Goal: Information Seeking & Learning: Learn about a topic

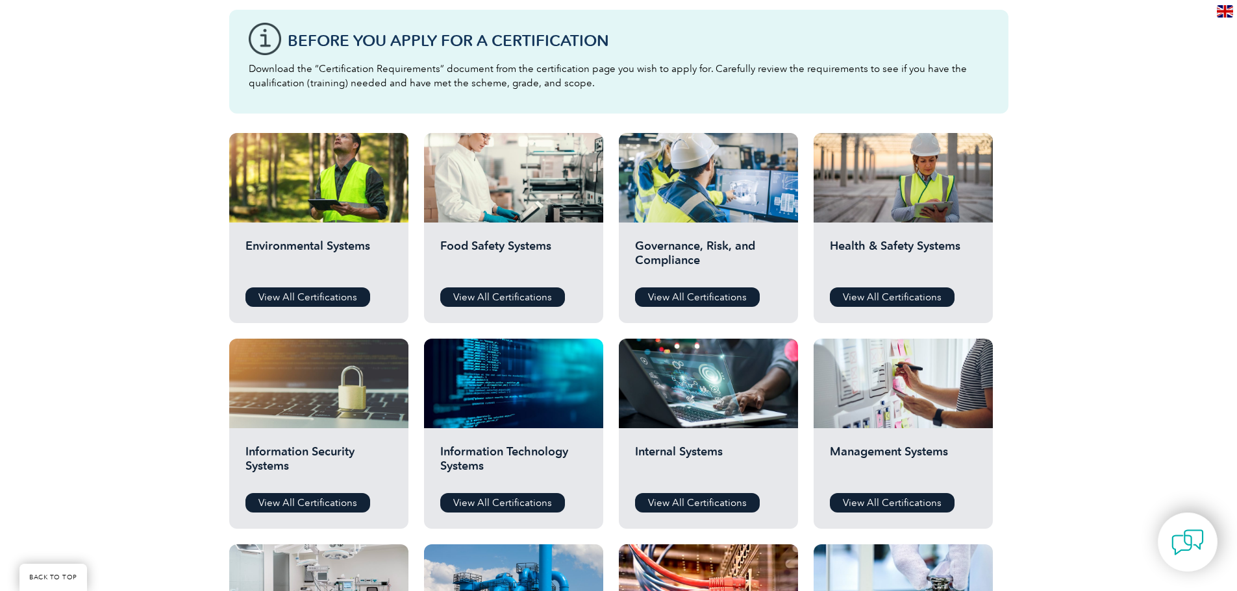
scroll to position [390, 0]
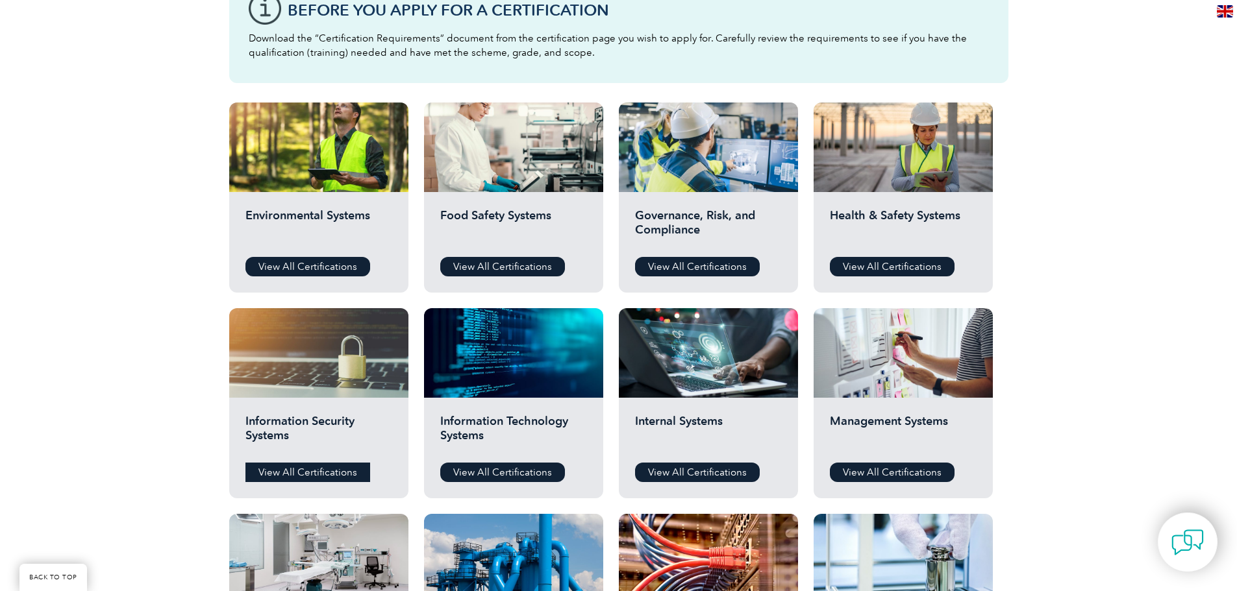
click at [330, 474] on link "View All Certifications" at bounding box center [307, 472] width 125 height 19
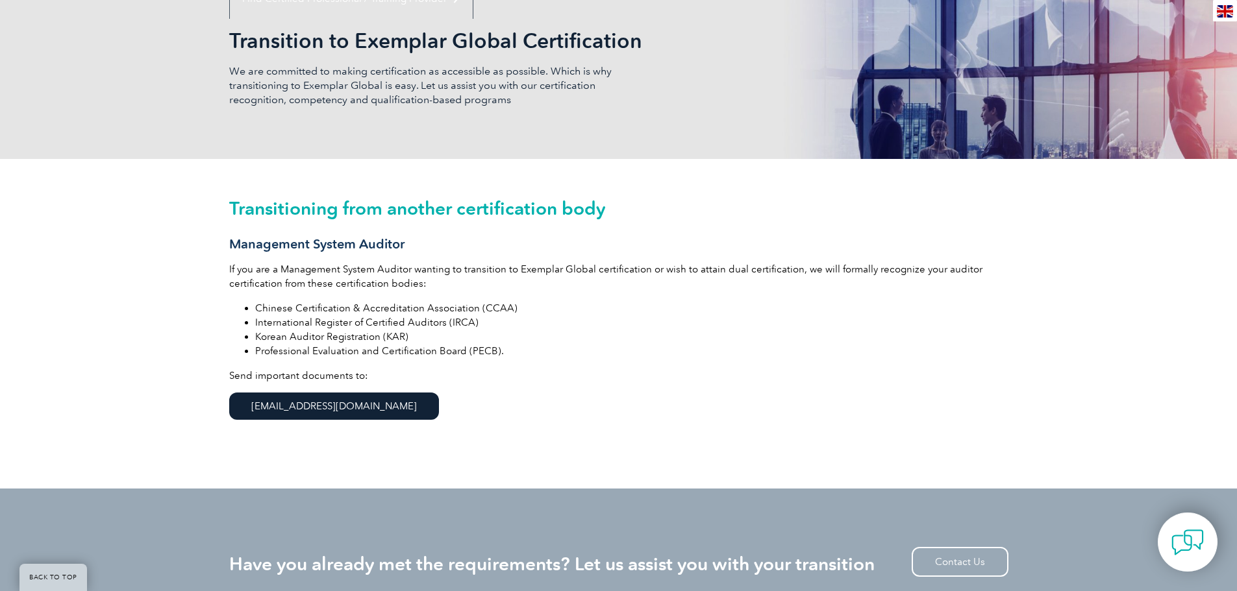
scroll to position [195, 0]
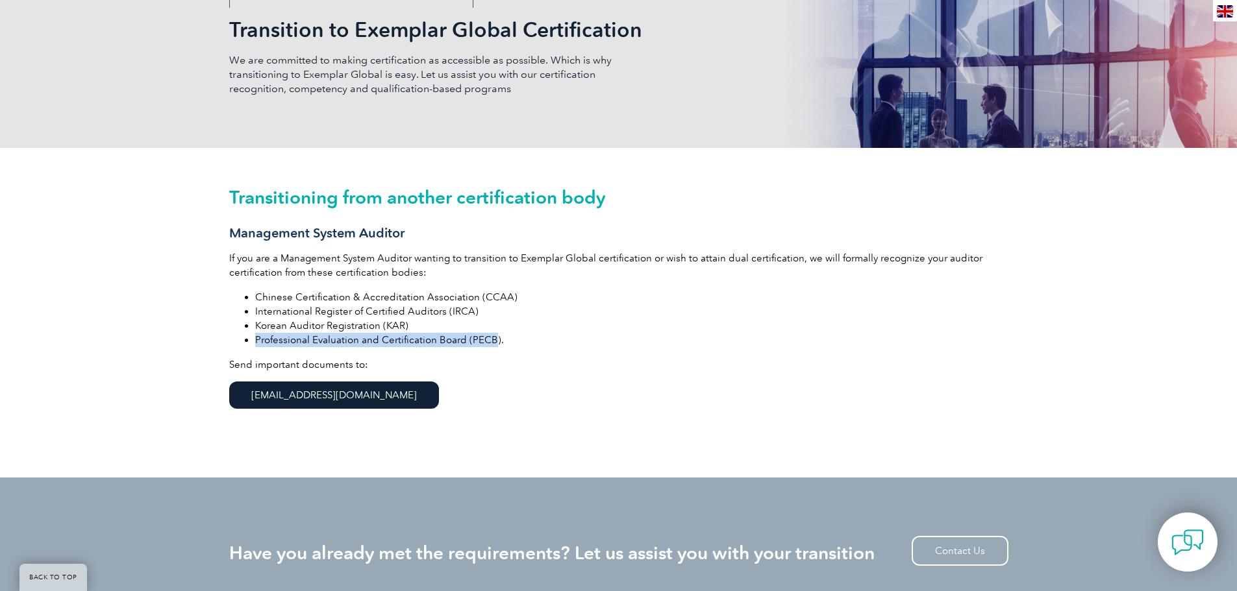
drag, startPoint x: 491, startPoint y: 343, endPoint x: 242, endPoint y: 333, distance: 248.9
click at [242, 333] on ul "Chinese Certification & Accreditation Association (CCAA) International Register…" at bounding box center [618, 318] width 779 height 57
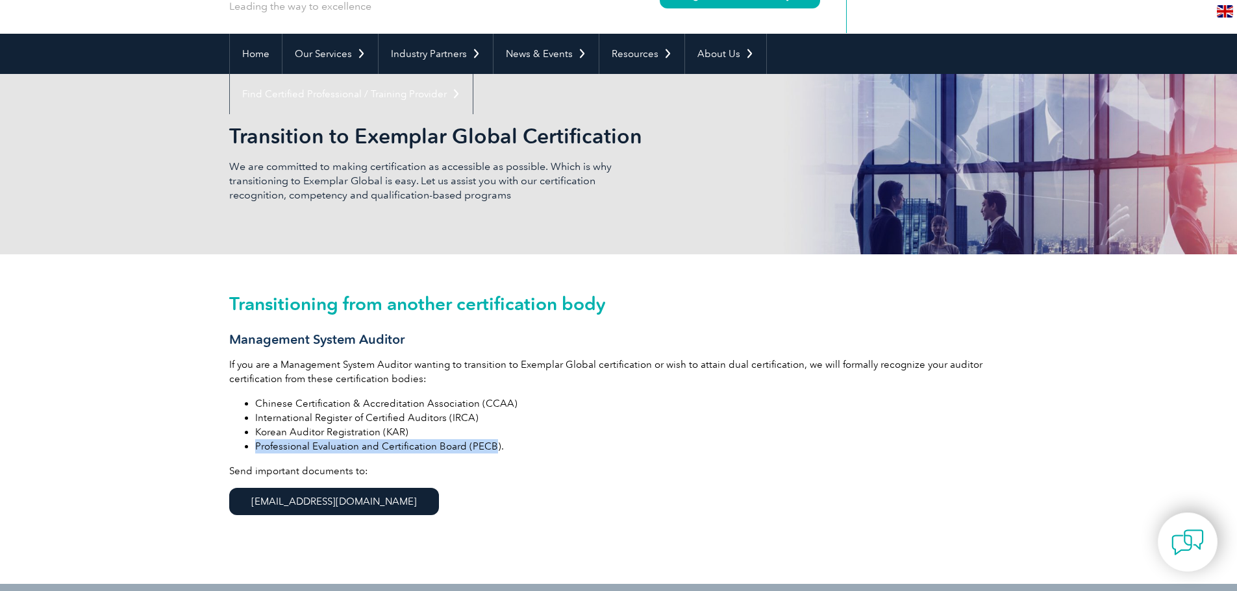
scroll to position [0, 0]
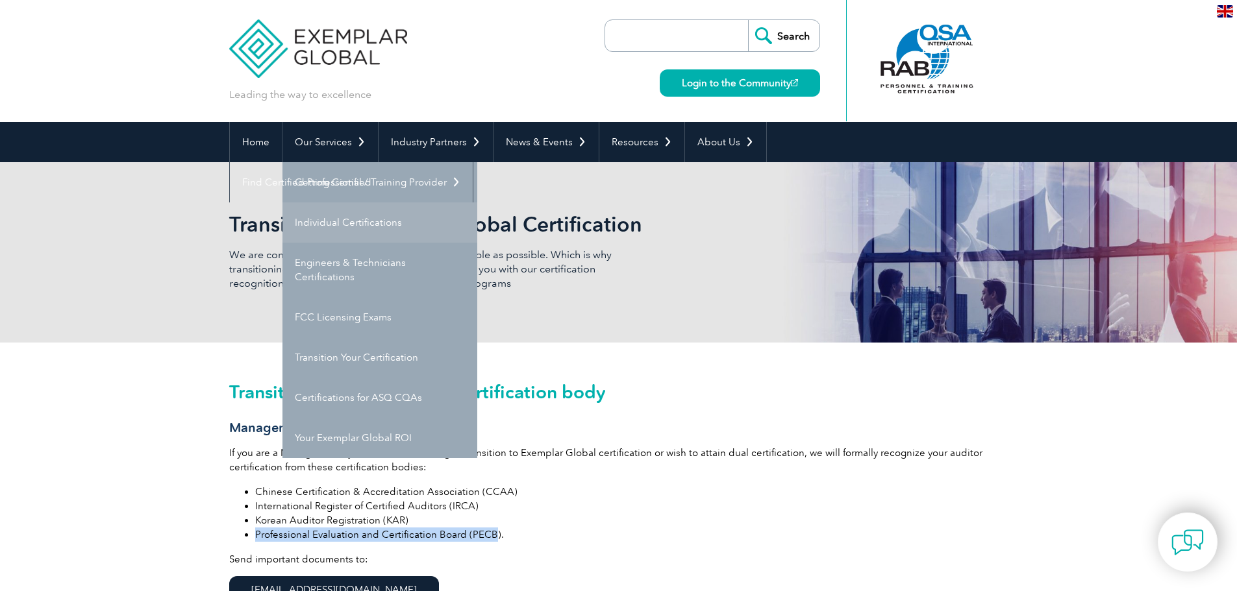
click at [355, 223] on link "Individual Certifications" at bounding box center [379, 223] width 195 height 40
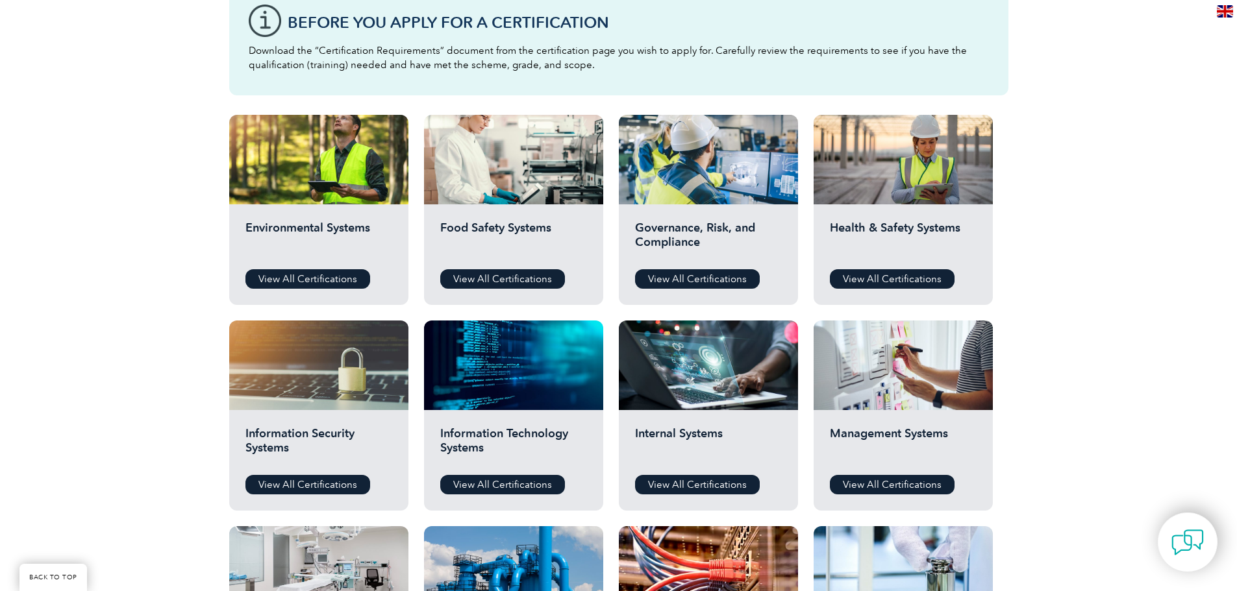
scroll to position [390, 0]
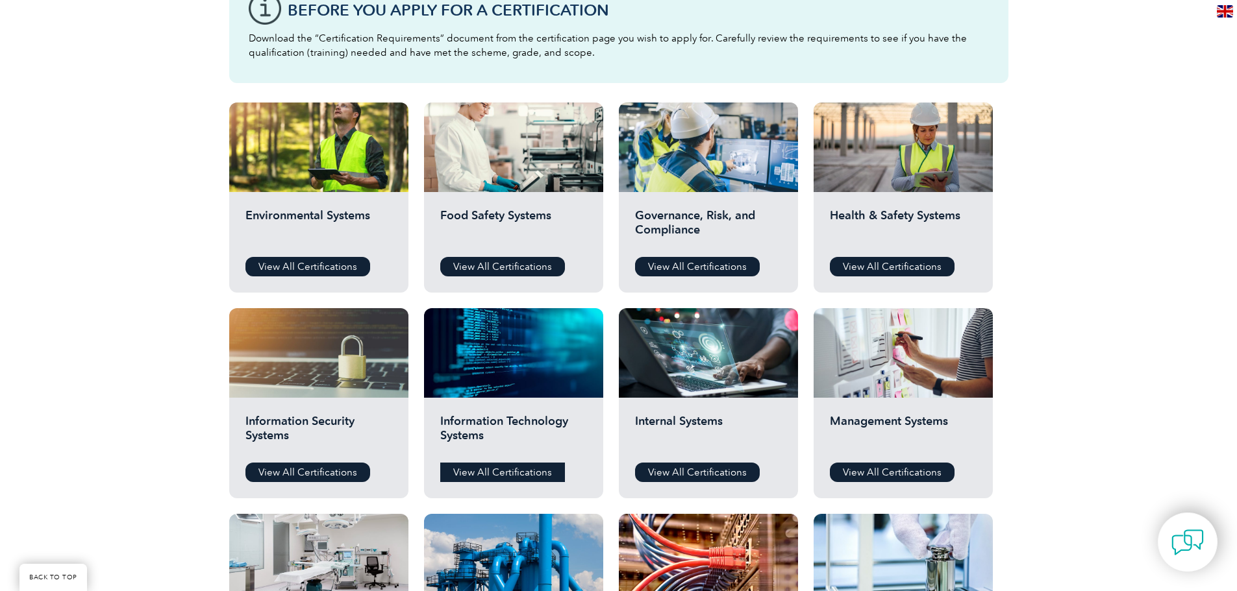
click at [523, 468] on link "View All Certifications" at bounding box center [502, 472] width 125 height 19
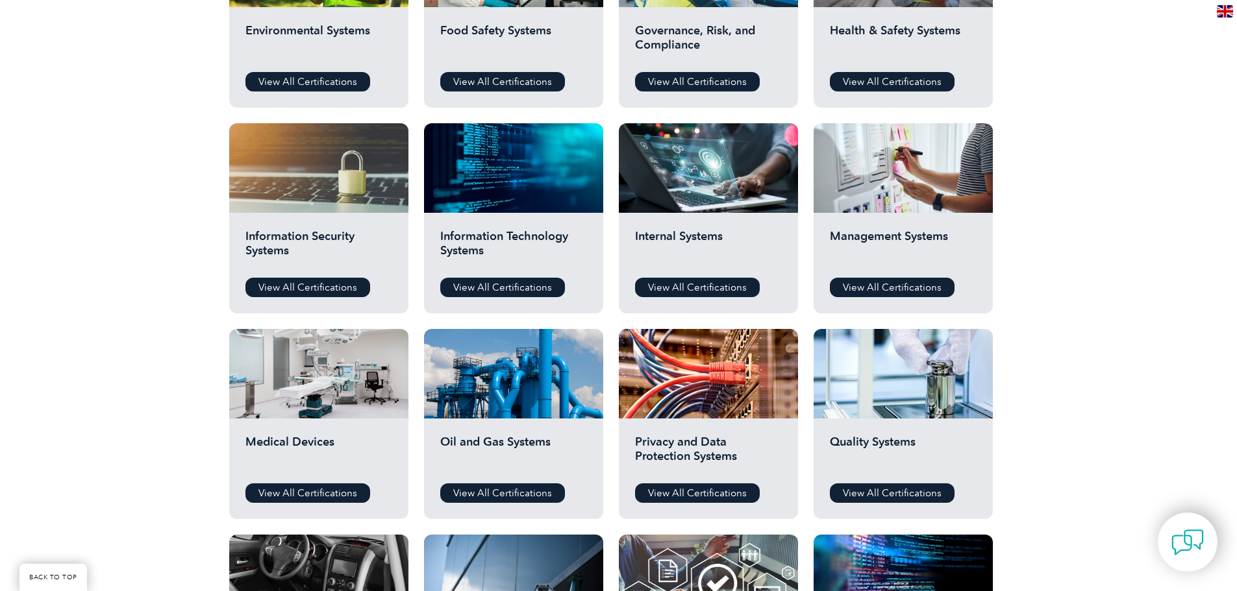
scroll to position [649, 0]
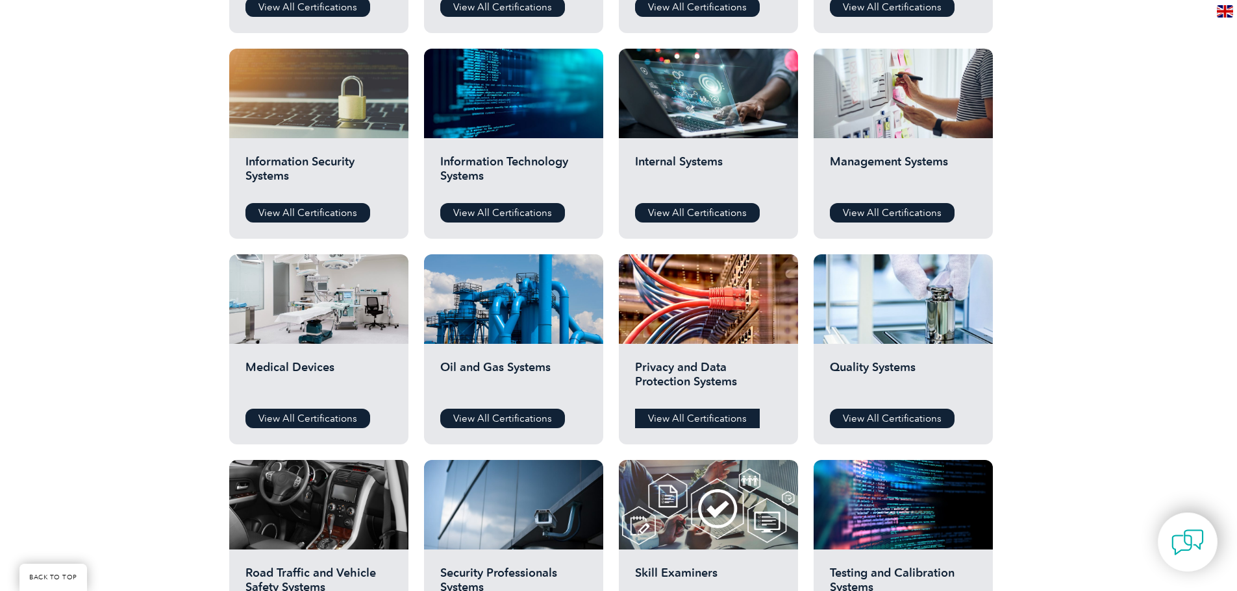
click at [669, 410] on link "View All Certifications" at bounding box center [697, 418] width 125 height 19
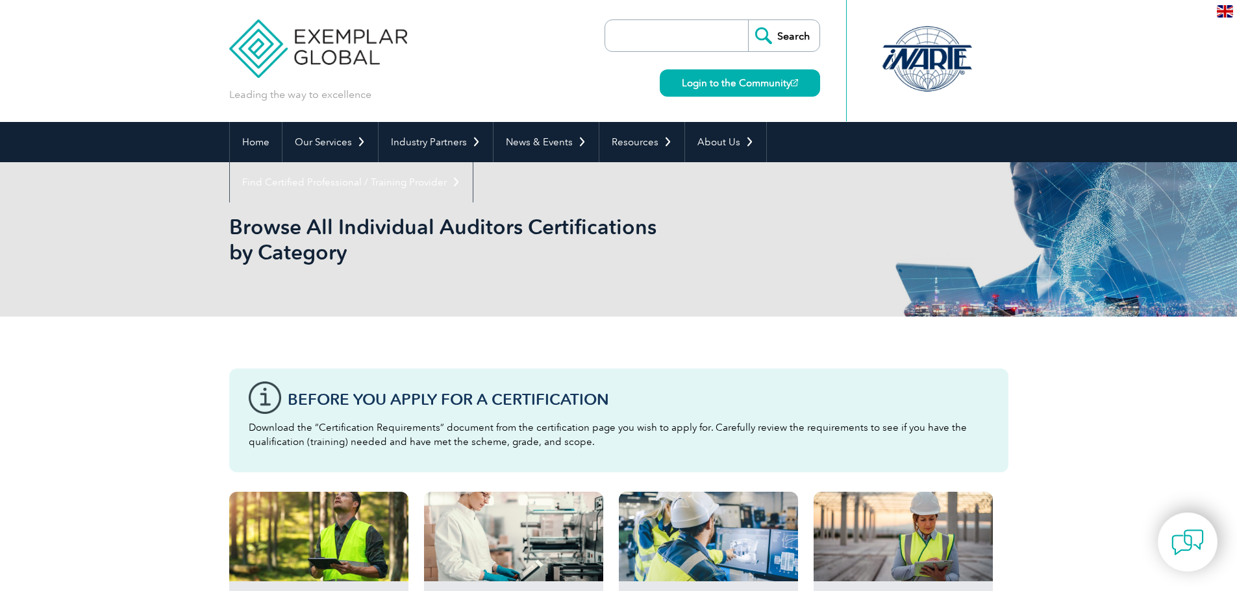
click at [662, 36] on input "search" at bounding box center [680, 35] width 136 height 31
type input "ISO 42001"
click at [748, 20] on input "Search" at bounding box center [783, 35] width 71 height 31
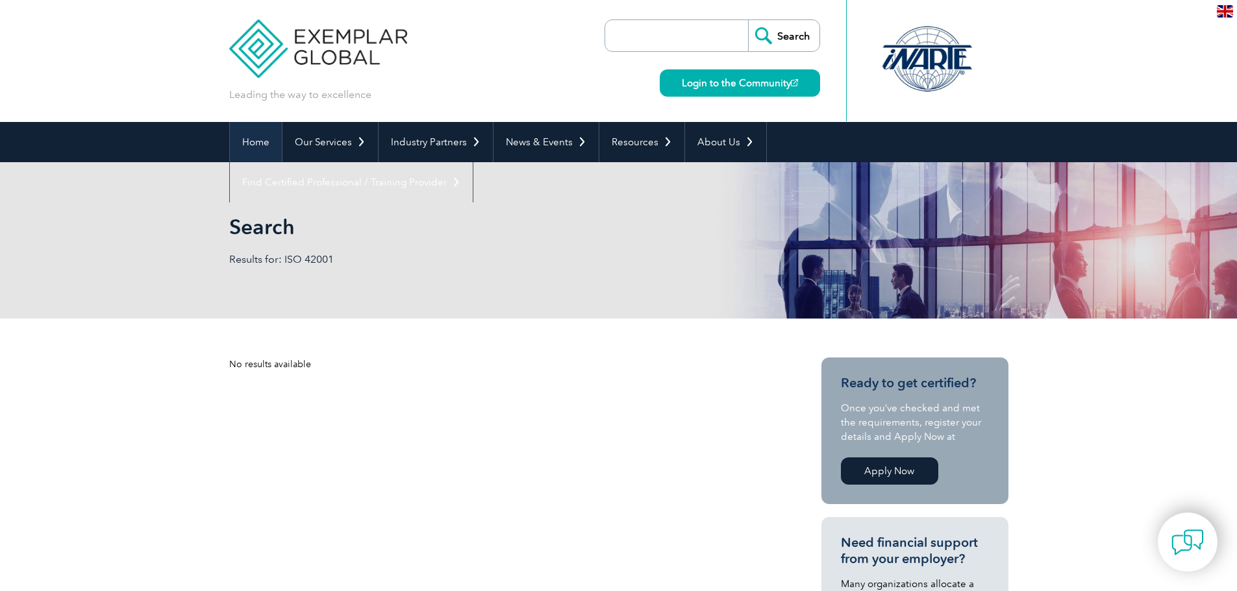
click at [273, 143] on link "Home" at bounding box center [256, 142] width 52 height 40
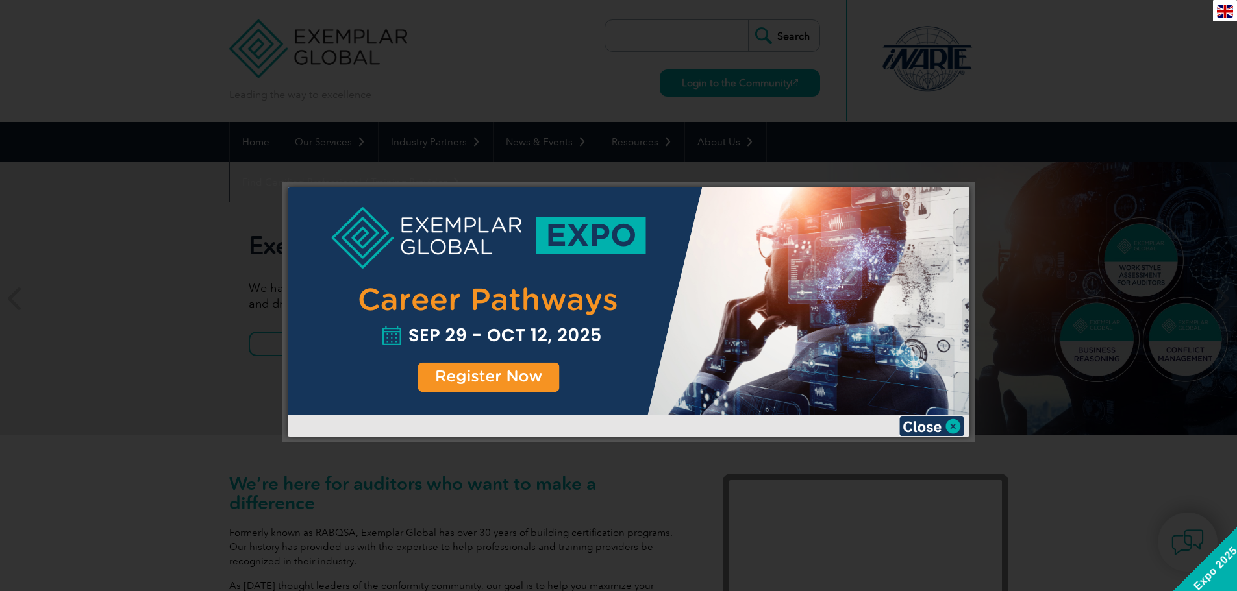
click at [546, 363] on div at bounding box center [629, 301] width 682 height 227
